Goal: Task Accomplishment & Management: Use online tool/utility

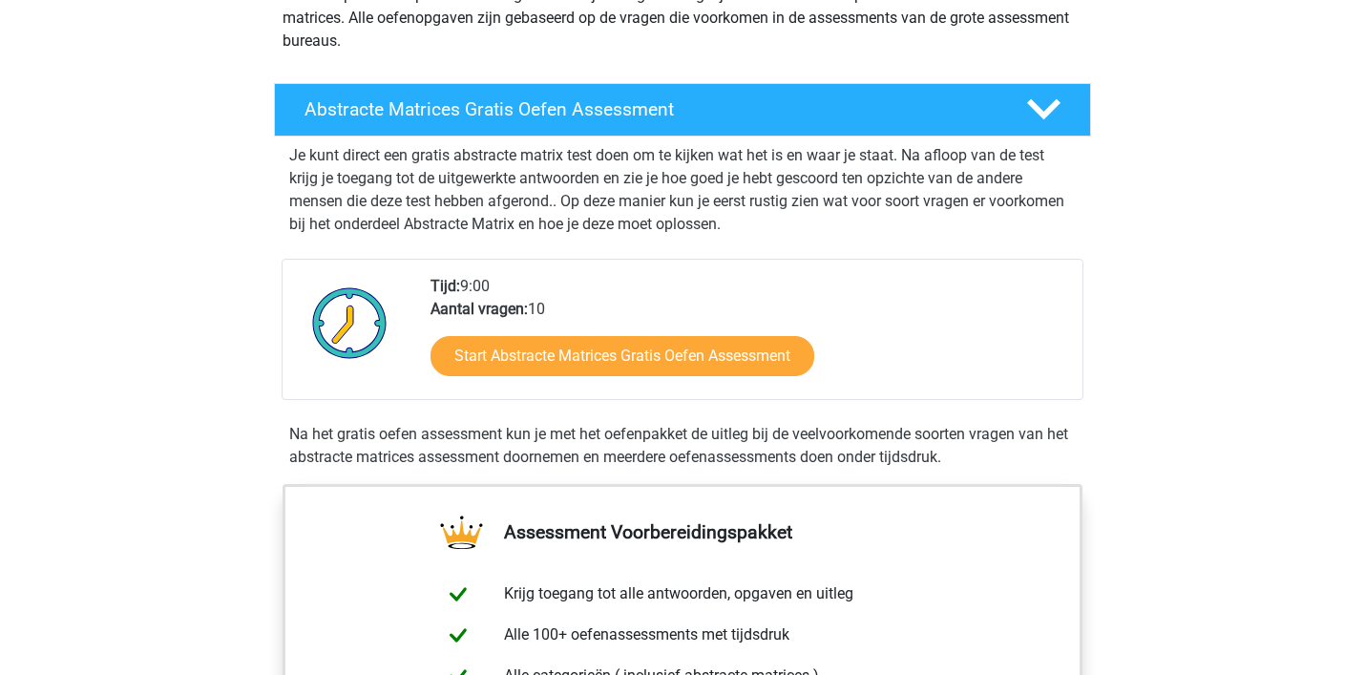
scroll to position [301, 0]
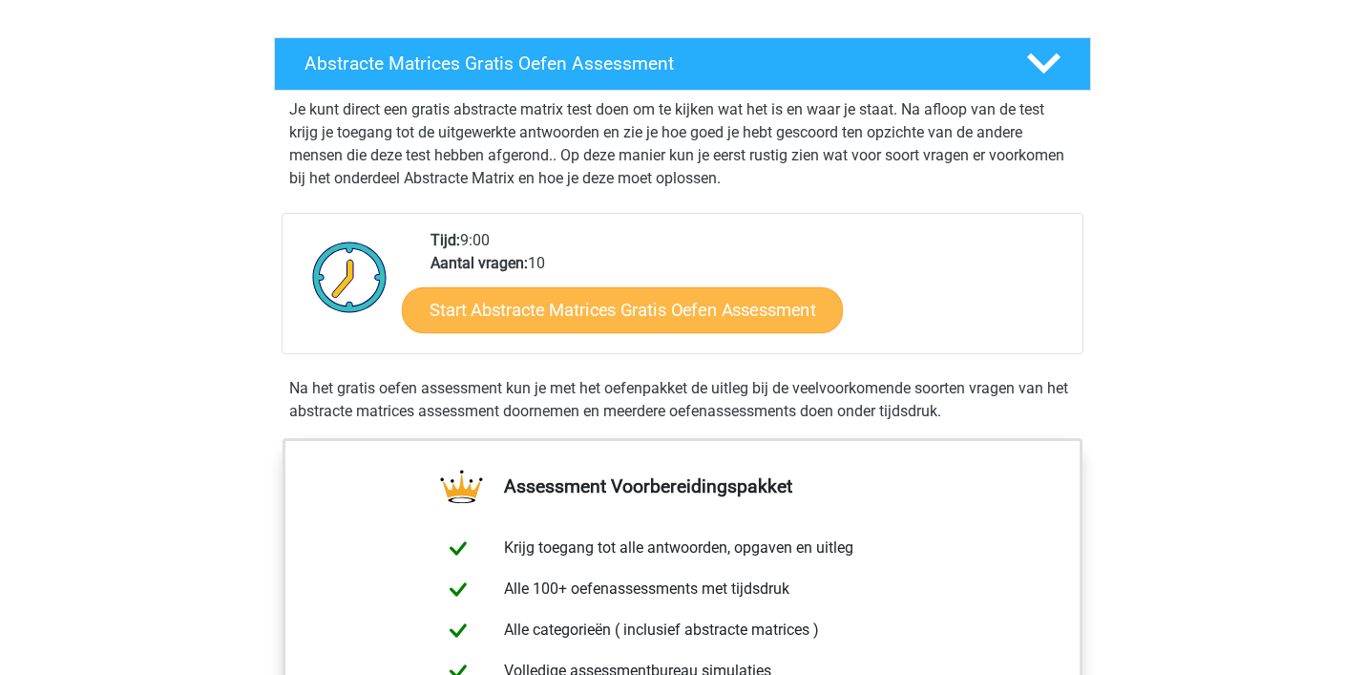
click at [582, 325] on link "Start Abstracte Matrices Gratis Oefen Assessment" at bounding box center [622, 309] width 441 height 46
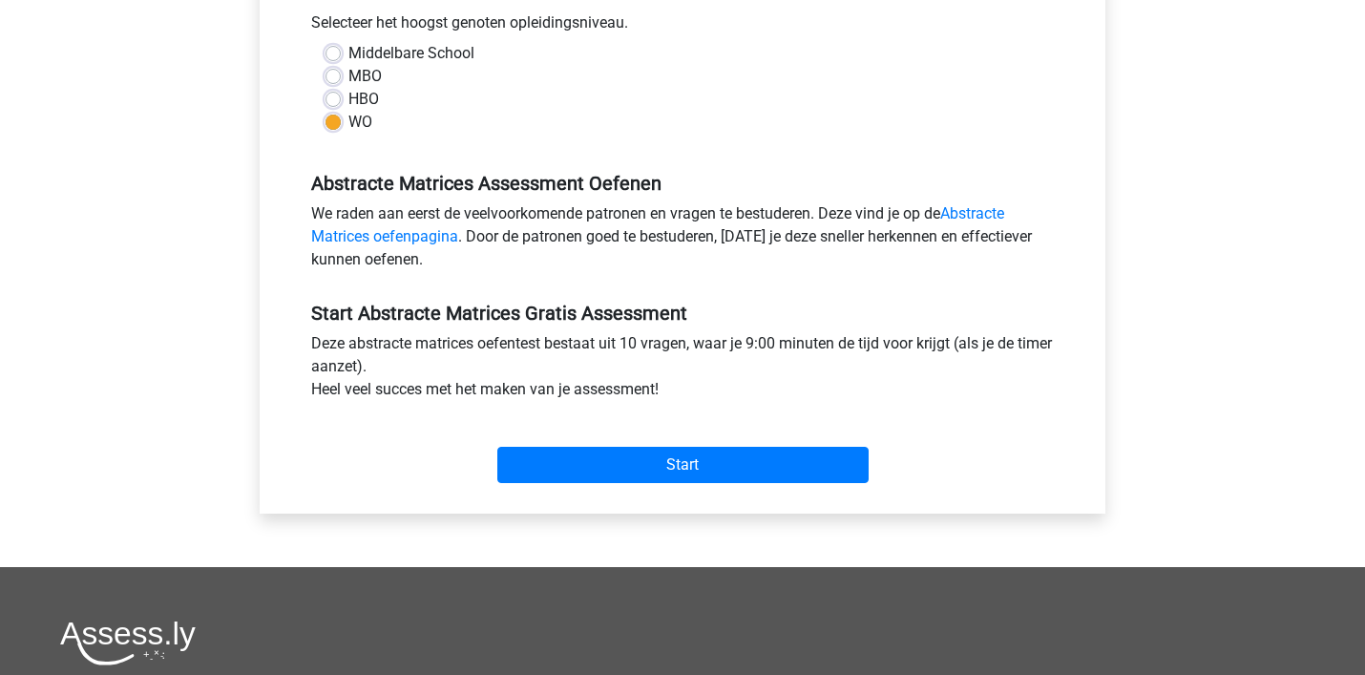
scroll to position [442, 0]
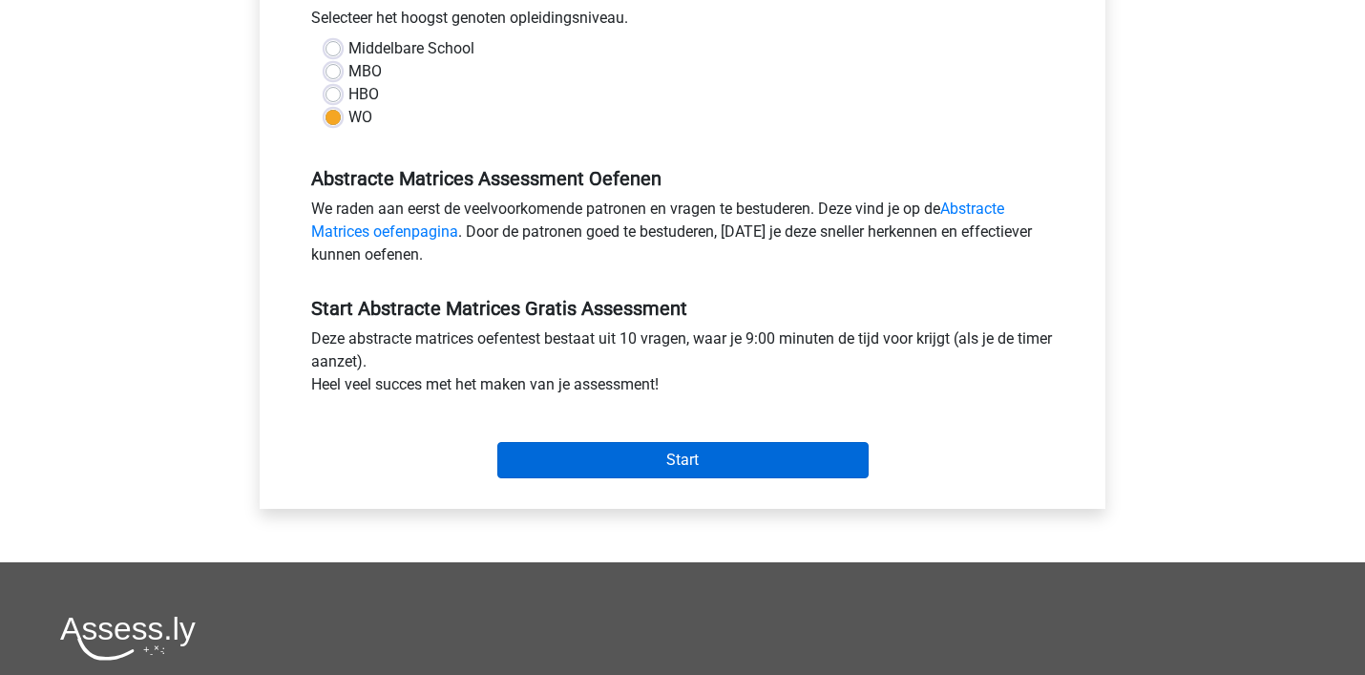
click at [706, 449] on input "Start" at bounding box center [682, 460] width 371 height 36
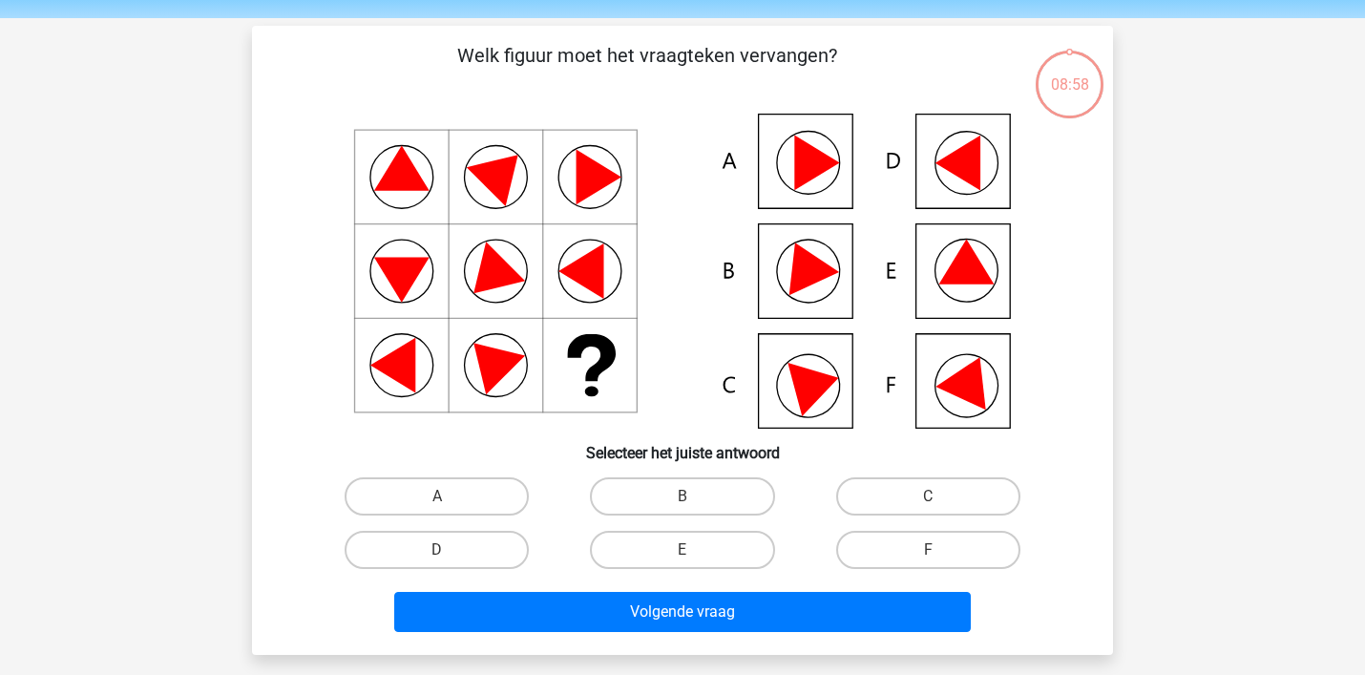
scroll to position [69, 0]
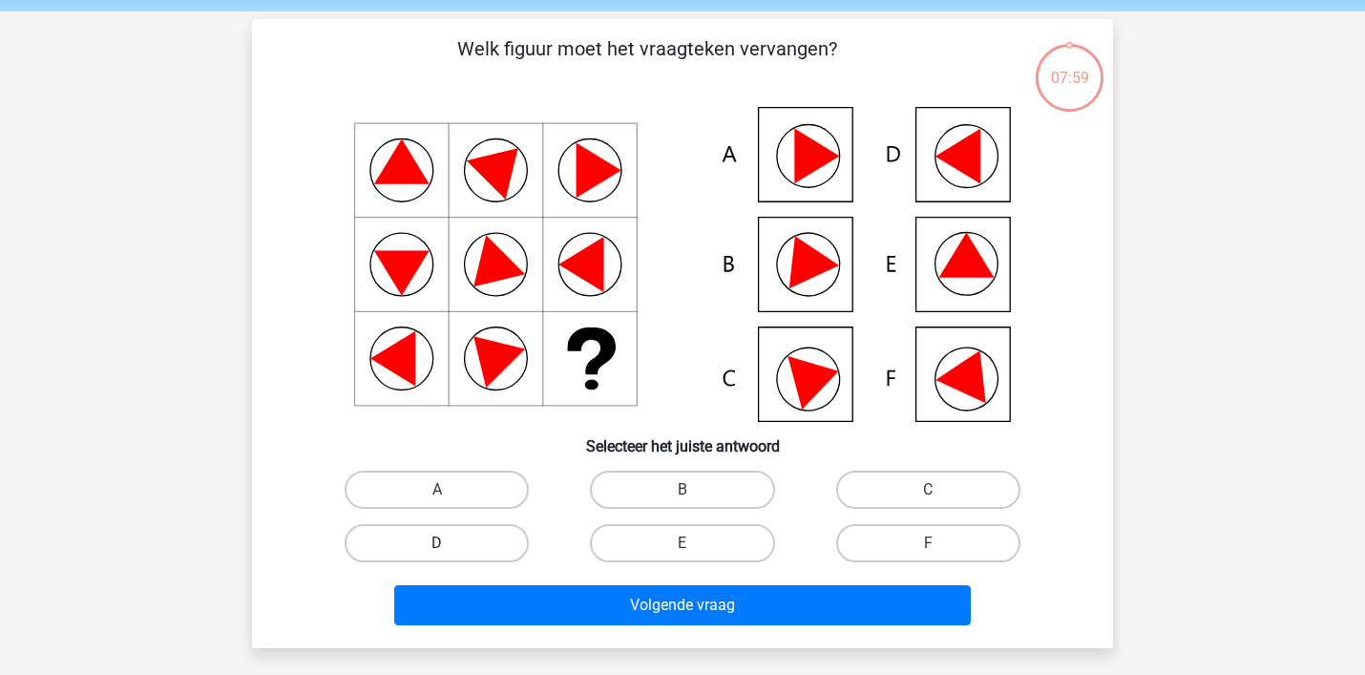
click at [488, 538] on label "D" at bounding box center [437, 543] width 184 height 38
click at [450, 543] on input "D" at bounding box center [443, 549] width 12 height 12
radio input "true"
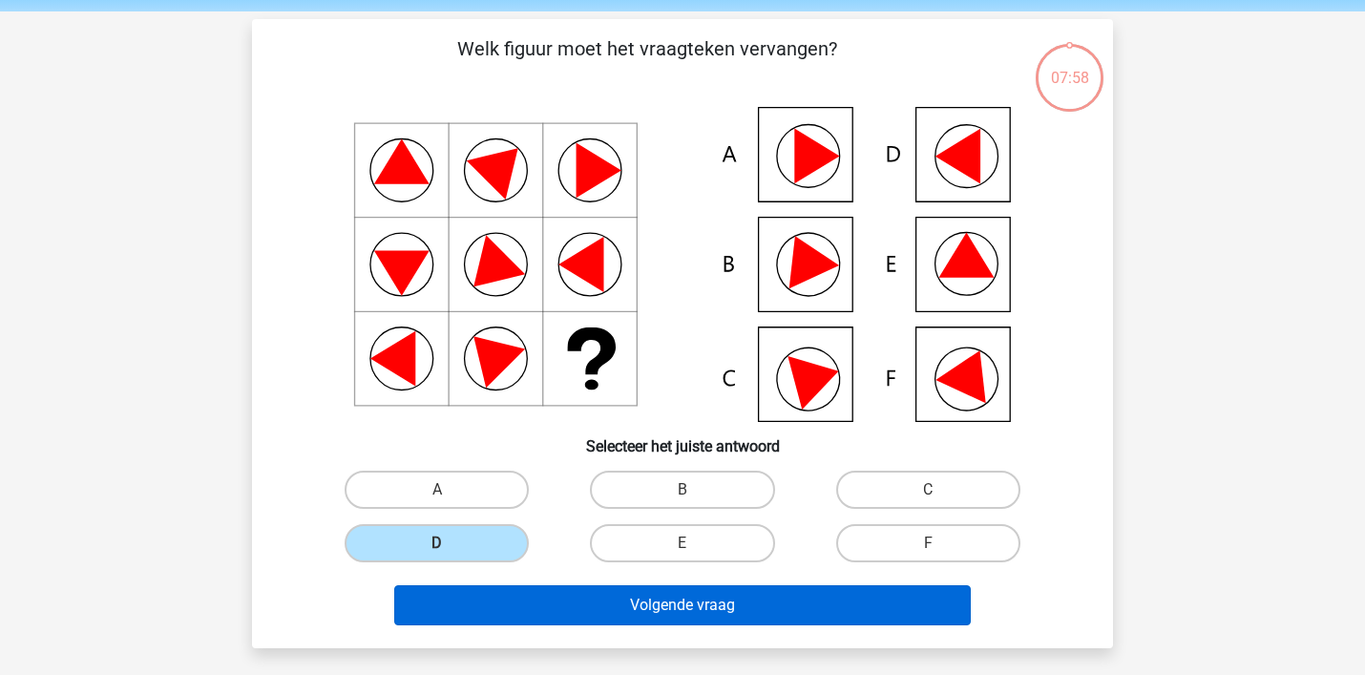
click at [595, 596] on button "Volgende vraag" at bounding box center [683, 605] width 578 height 40
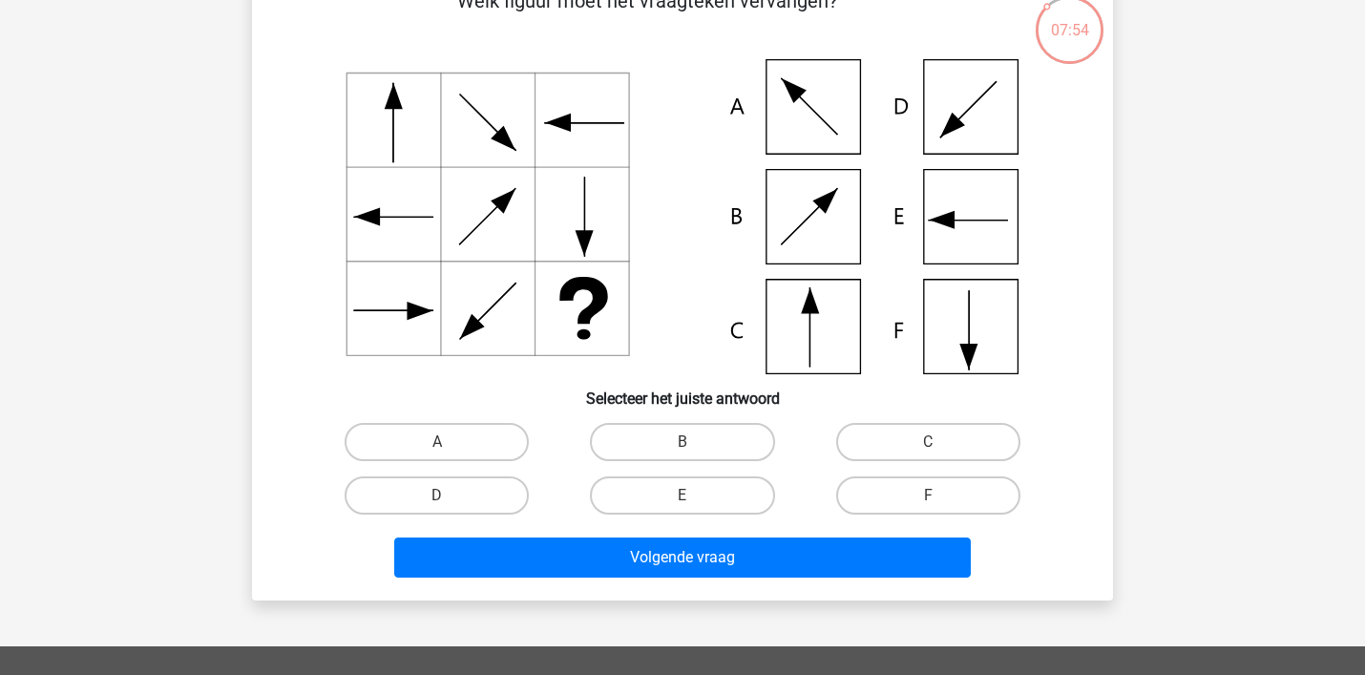
scroll to position [106, 0]
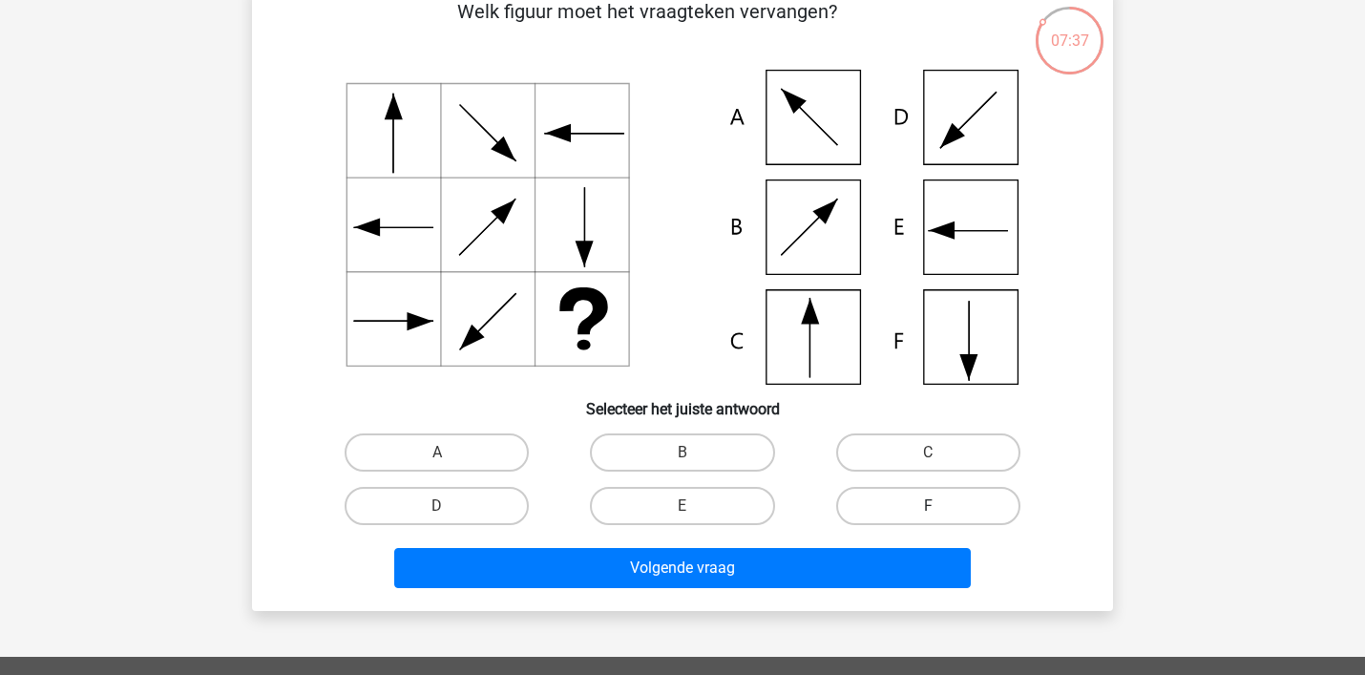
click at [911, 514] on label "F" at bounding box center [928, 506] width 184 height 38
click at [928, 514] on input "F" at bounding box center [934, 512] width 12 height 12
radio input "true"
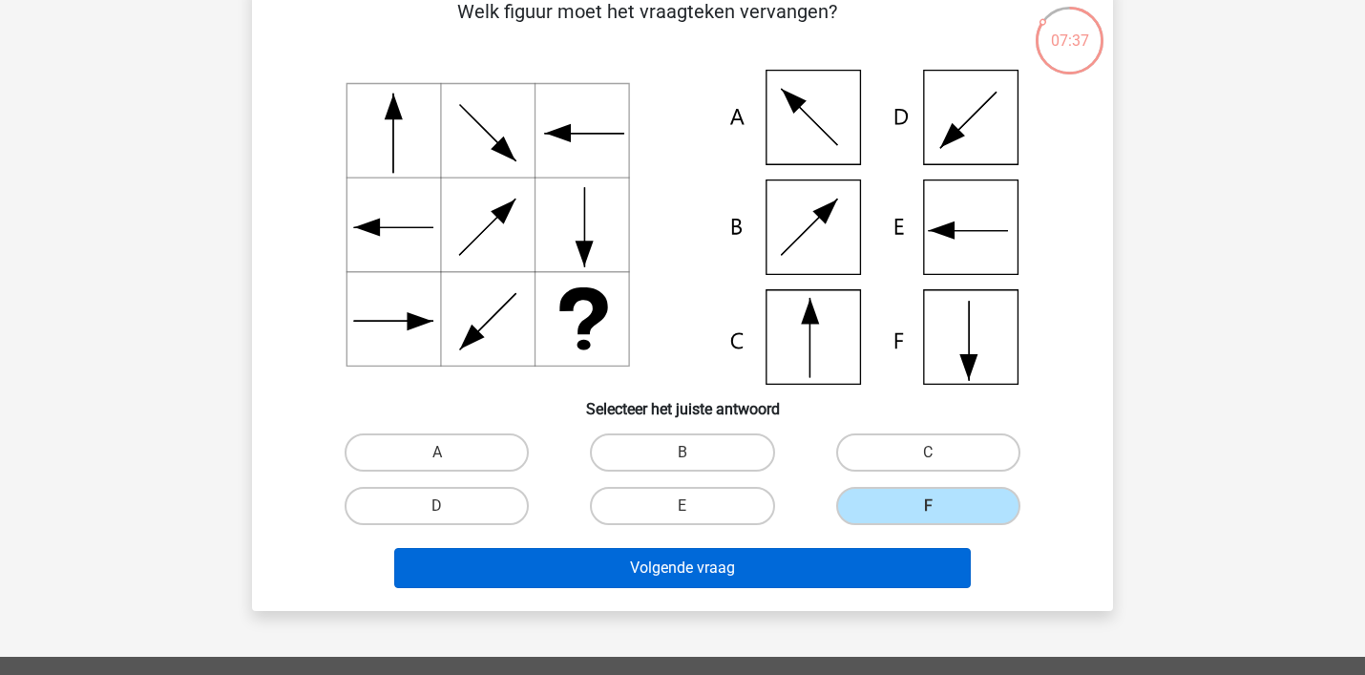
click at [914, 582] on button "Volgende vraag" at bounding box center [683, 568] width 578 height 40
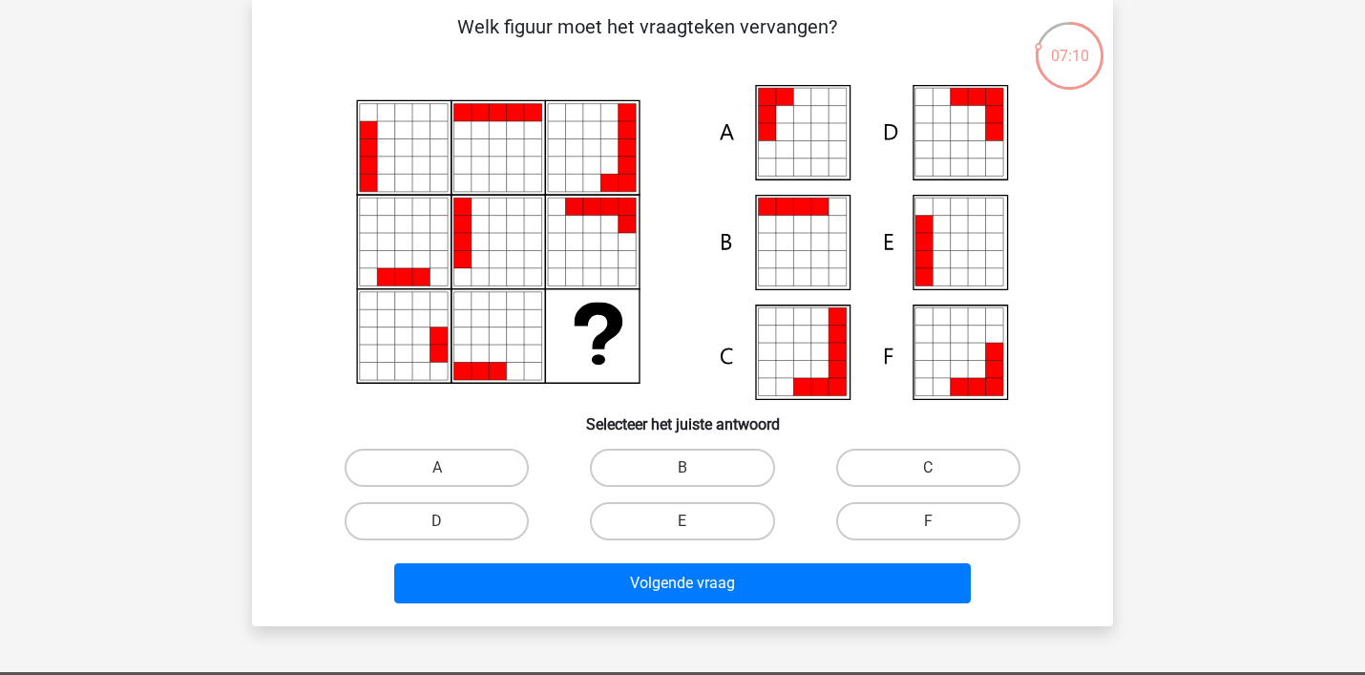
scroll to position [93, 0]
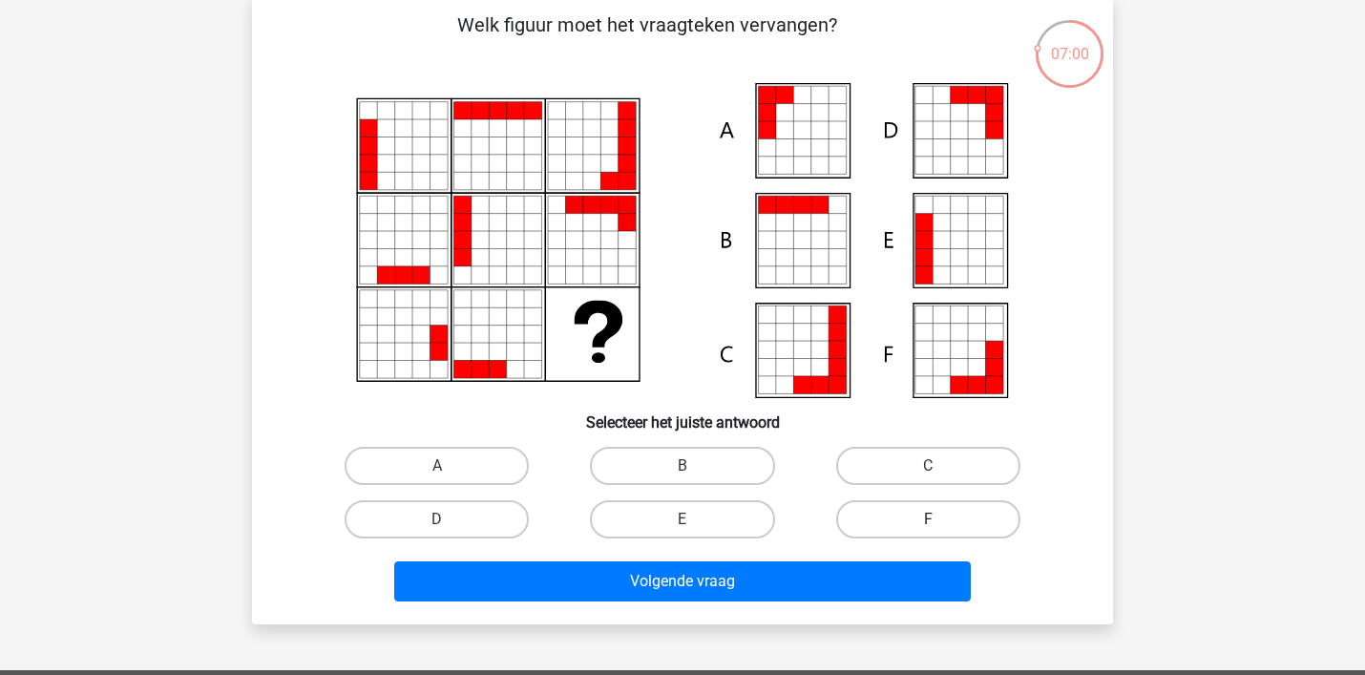
click at [939, 519] on label "F" at bounding box center [928, 519] width 184 height 38
click at [939, 519] on input "F" at bounding box center [934, 525] width 12 height 12
radio input "true"
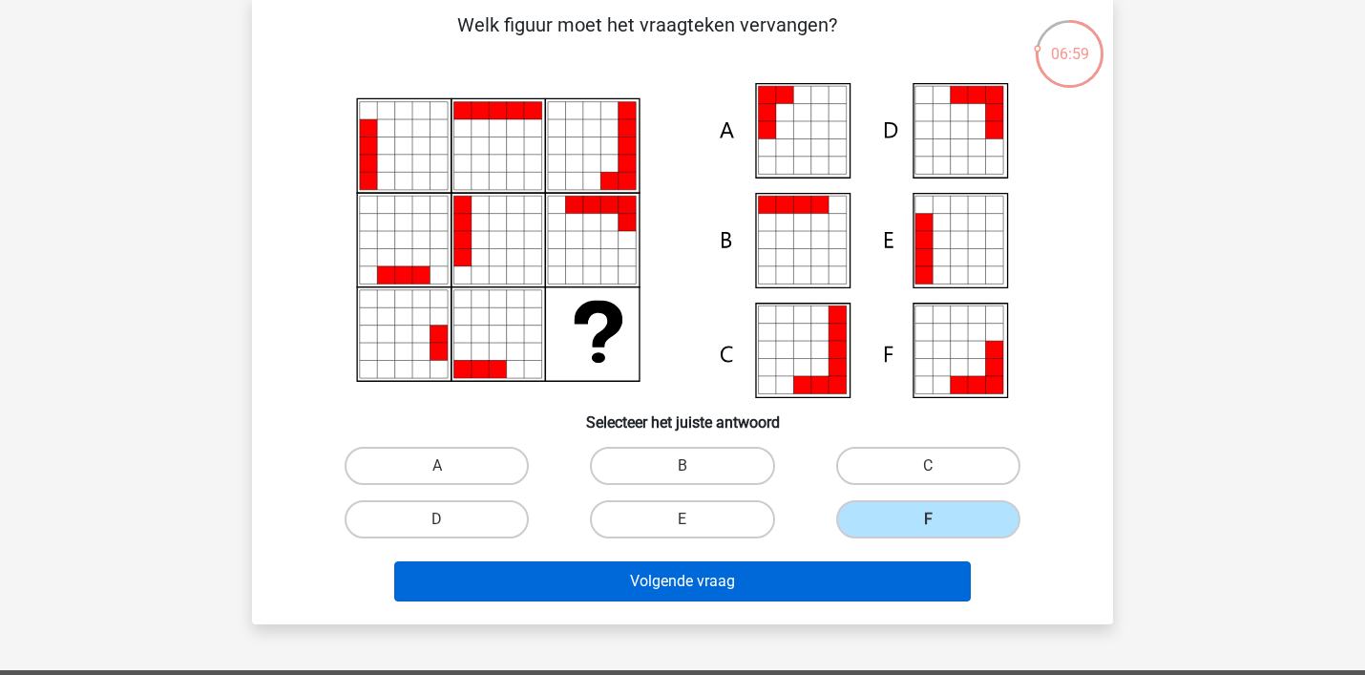
click at [934, 596] on button "Volgende vraag" at bounding box center [683, 581] width 578 height 40
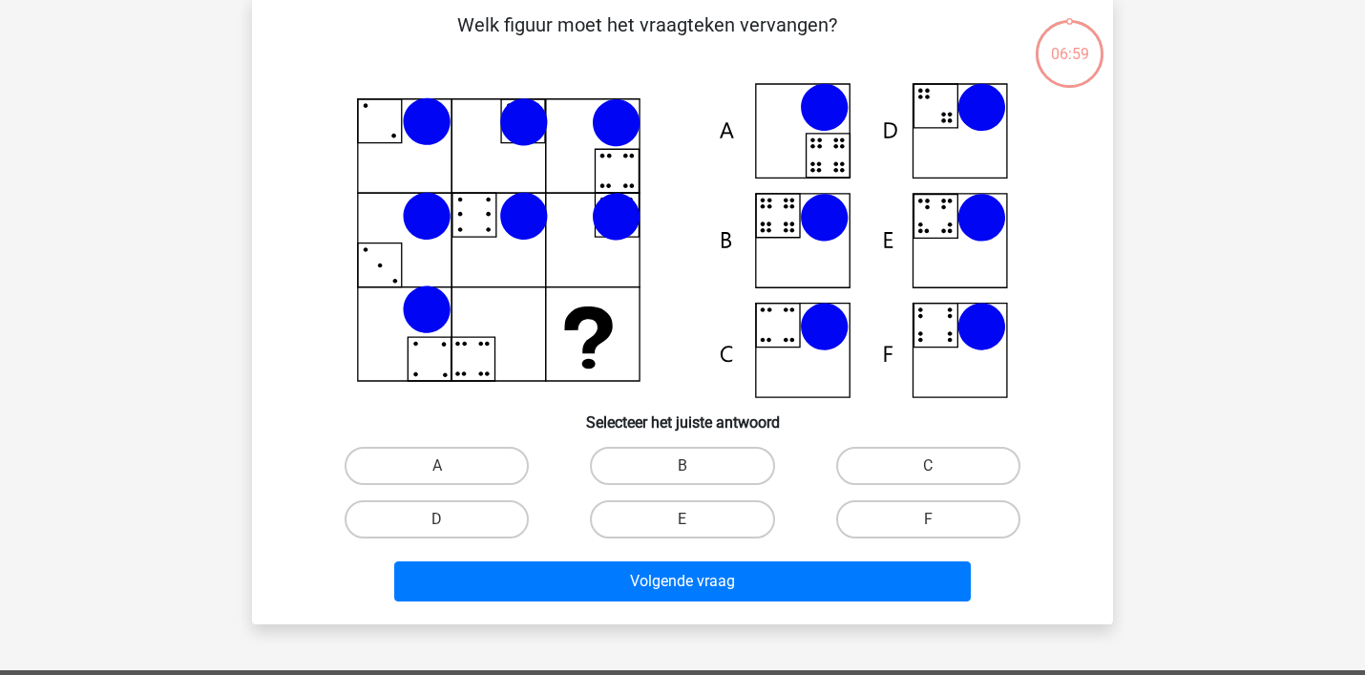
scroll to position [88, 0]
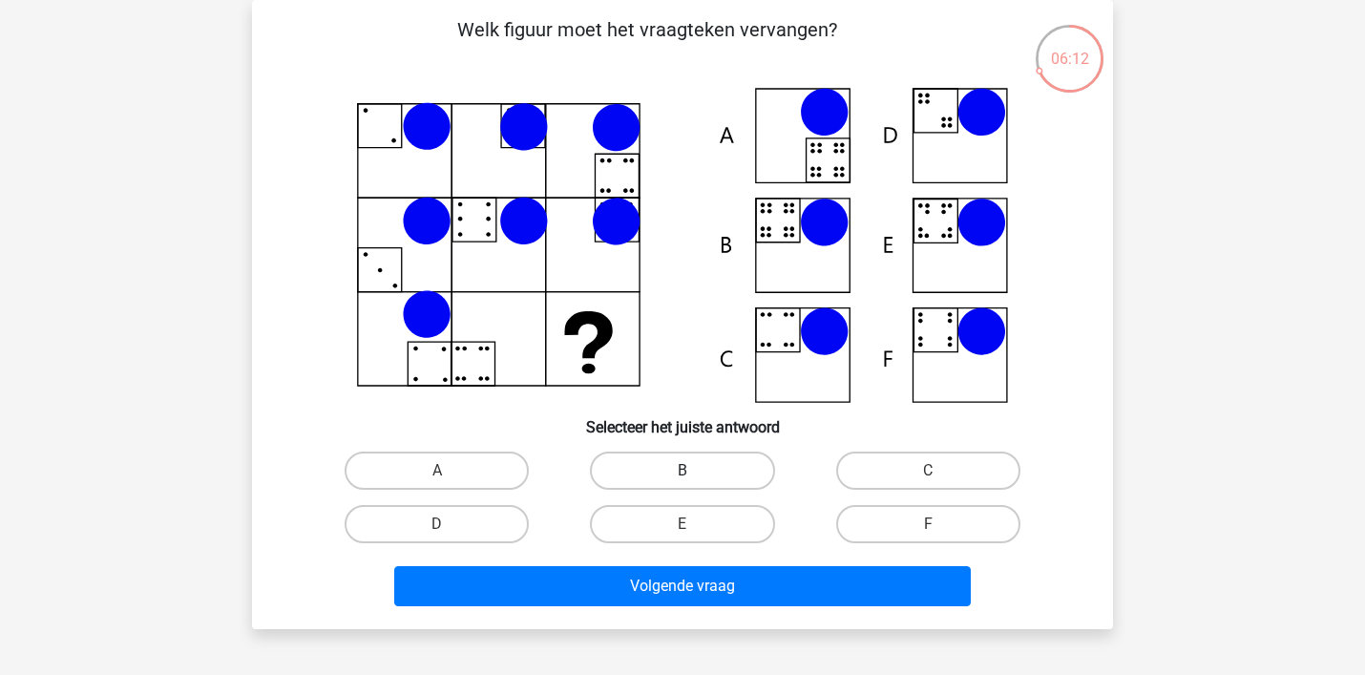
click at [674, 460] on label "B" at bounding box center [682, 471] width 184 height 38
click at [683, 471] on input "B" at bounding box center [689, 477] width 12 height 12
radio input "true"
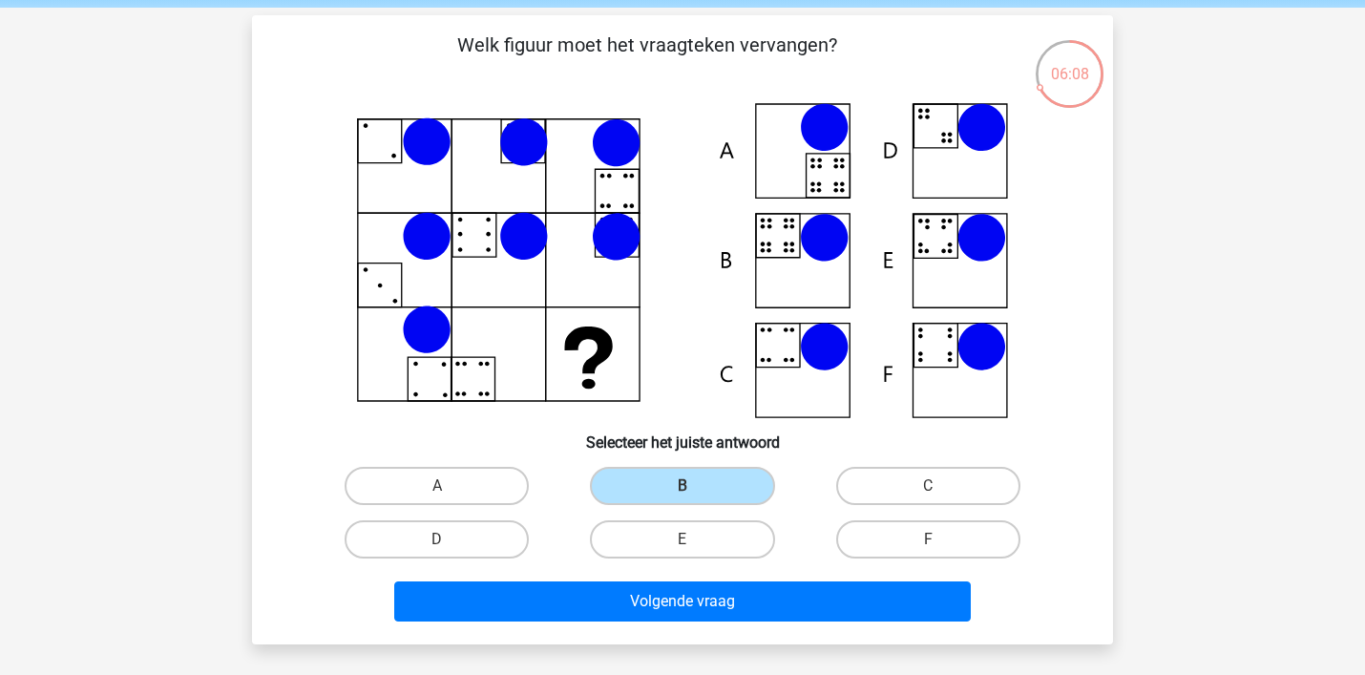
scroll to position [78, 0]
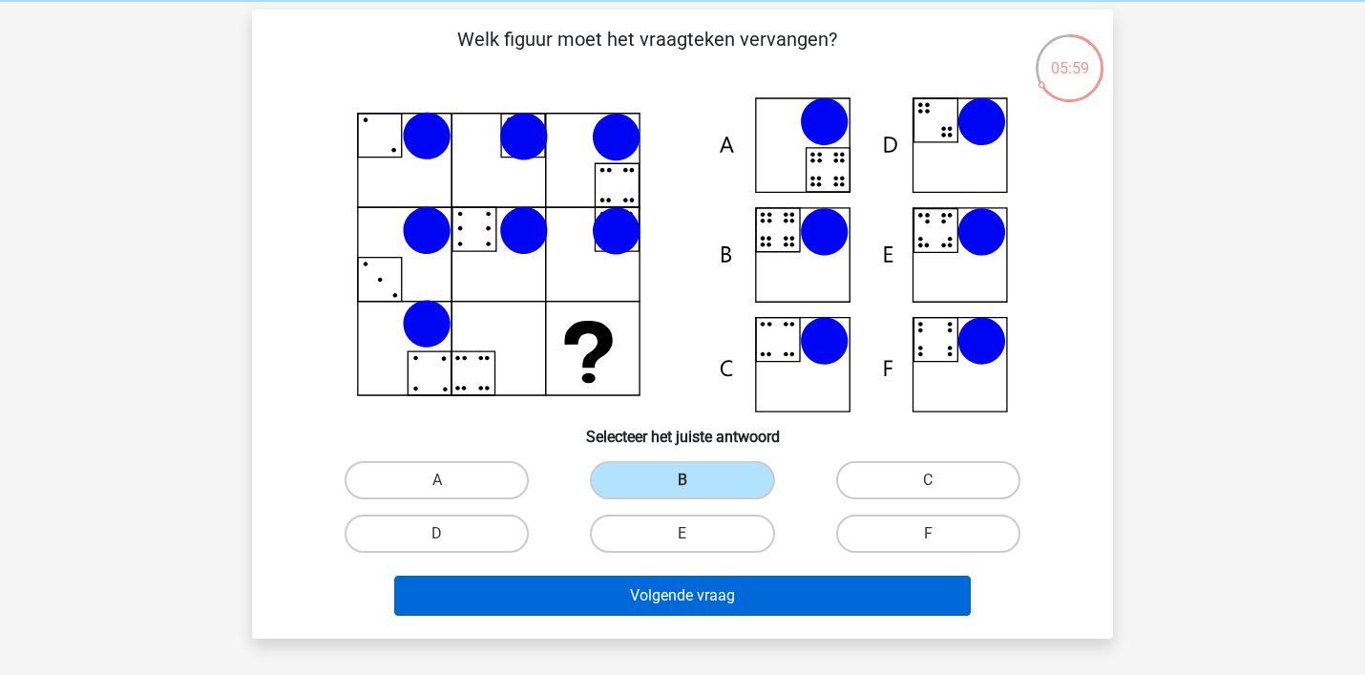
click at [599, 612] on button "Volgende vraag" at bounding box center [683, 596] width 578 height 40
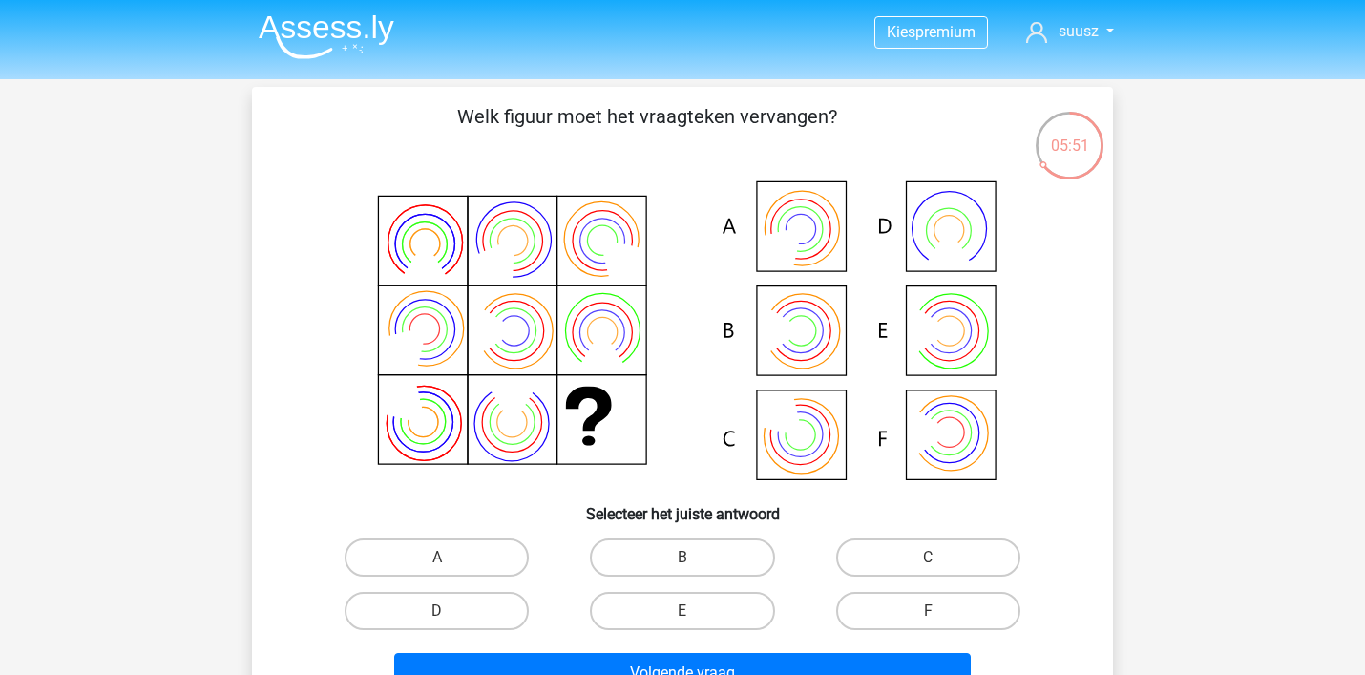
scroll to position [0, 0]
